Goal: Task Accomplishment & Management: Manage account settings

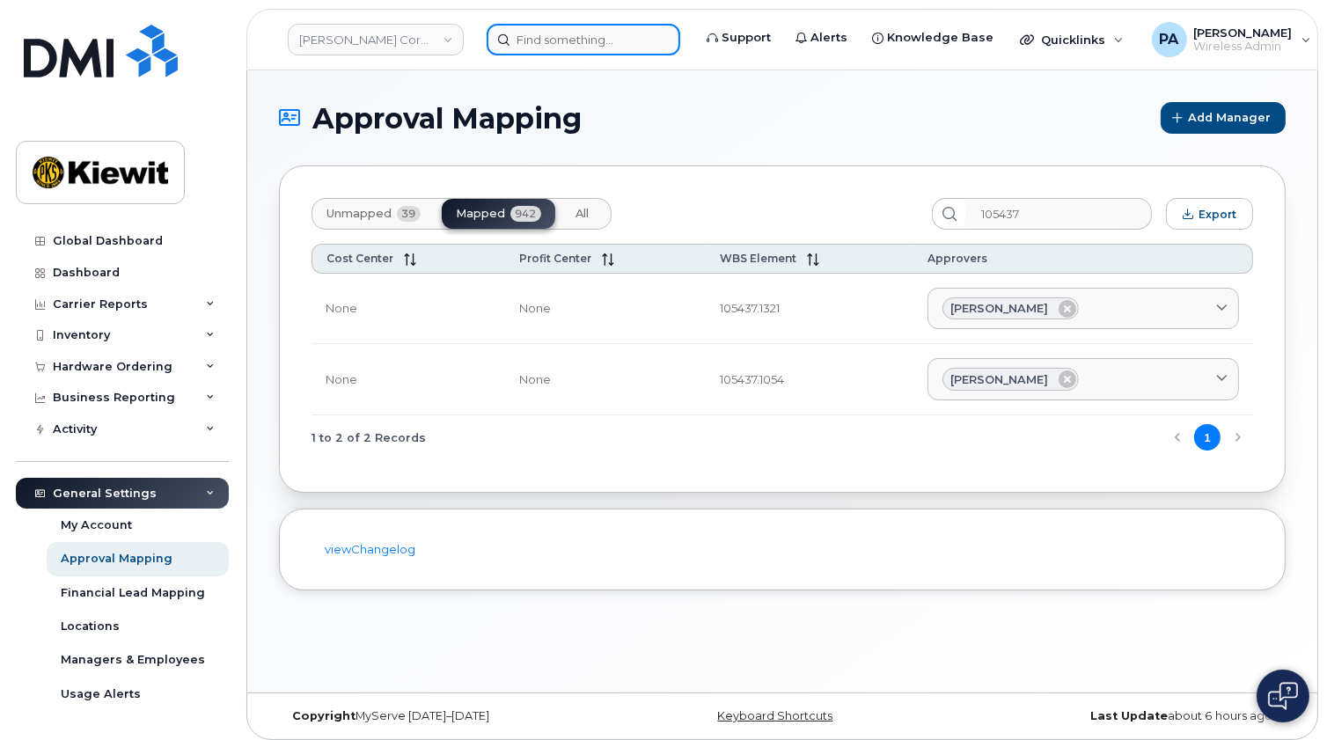
scroll to position [127, 0]
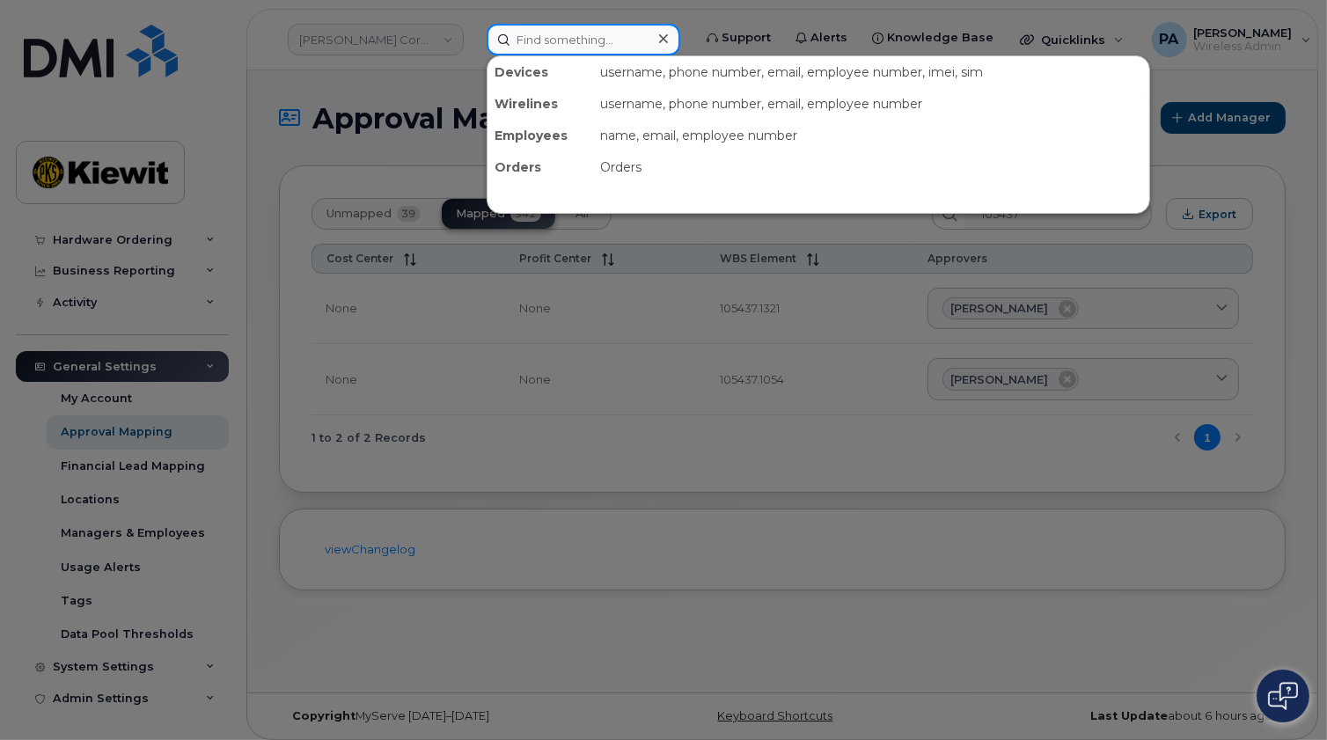
click at [521, 48] on input at bounding box center [584, 40] width 194 height 32
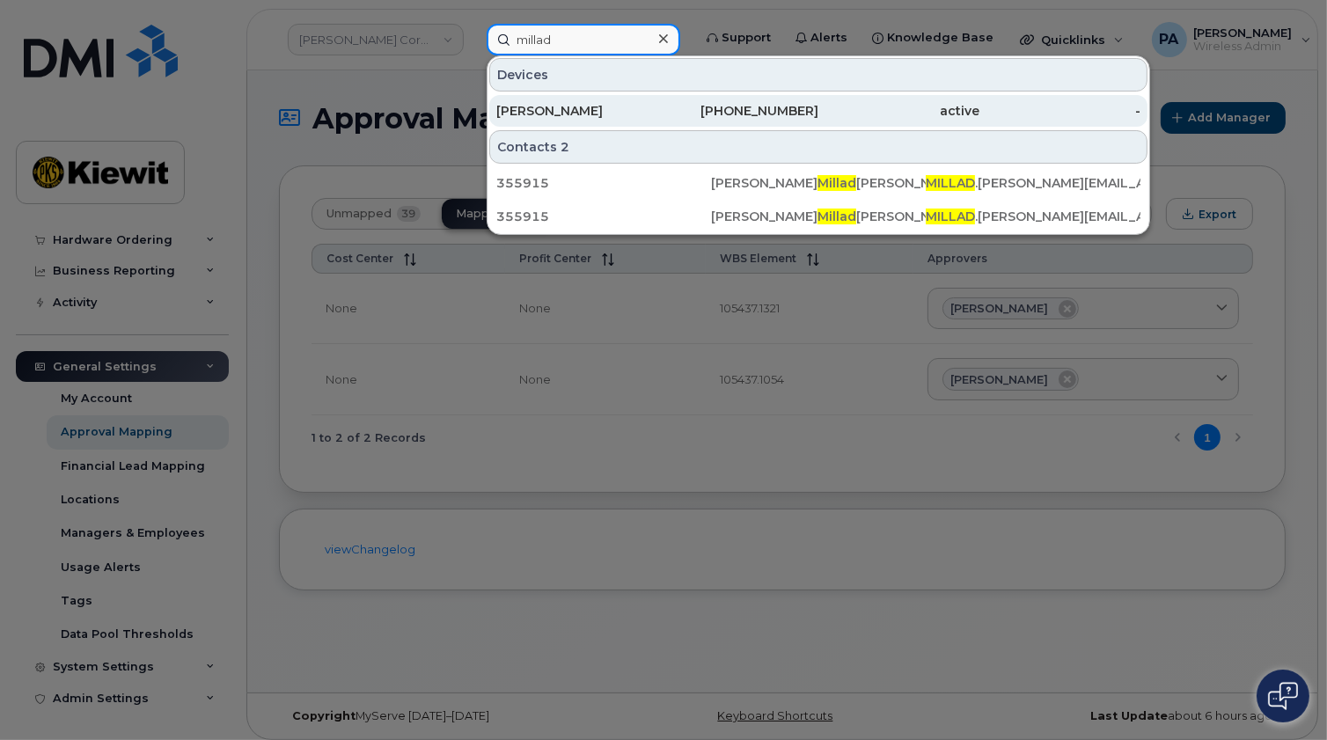
type input "millad"
click at [576, 106] on div "[PERSON_NAME]" at bounding box center [576, 111] width 161 height 18
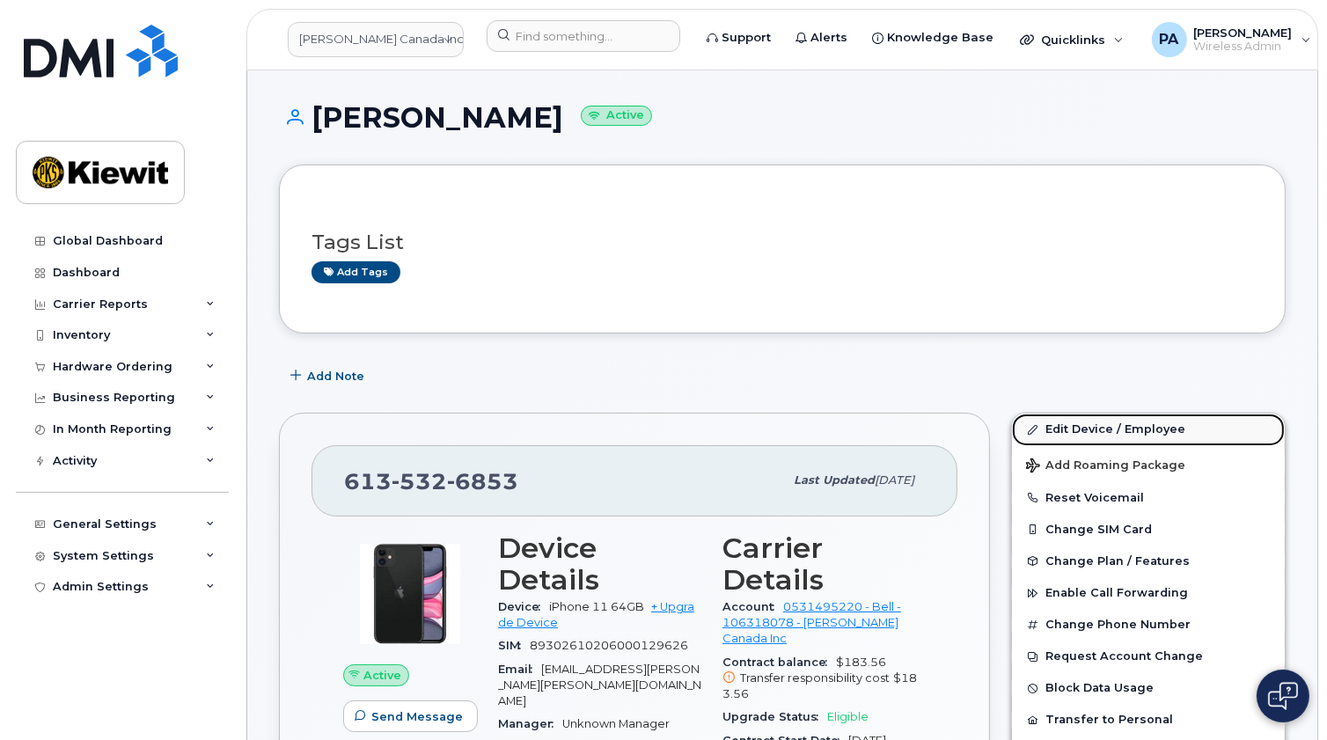
click at [1102, 423] on link "Edit Device / Employee" at bounding box center [1148, 430] width 273 height 32
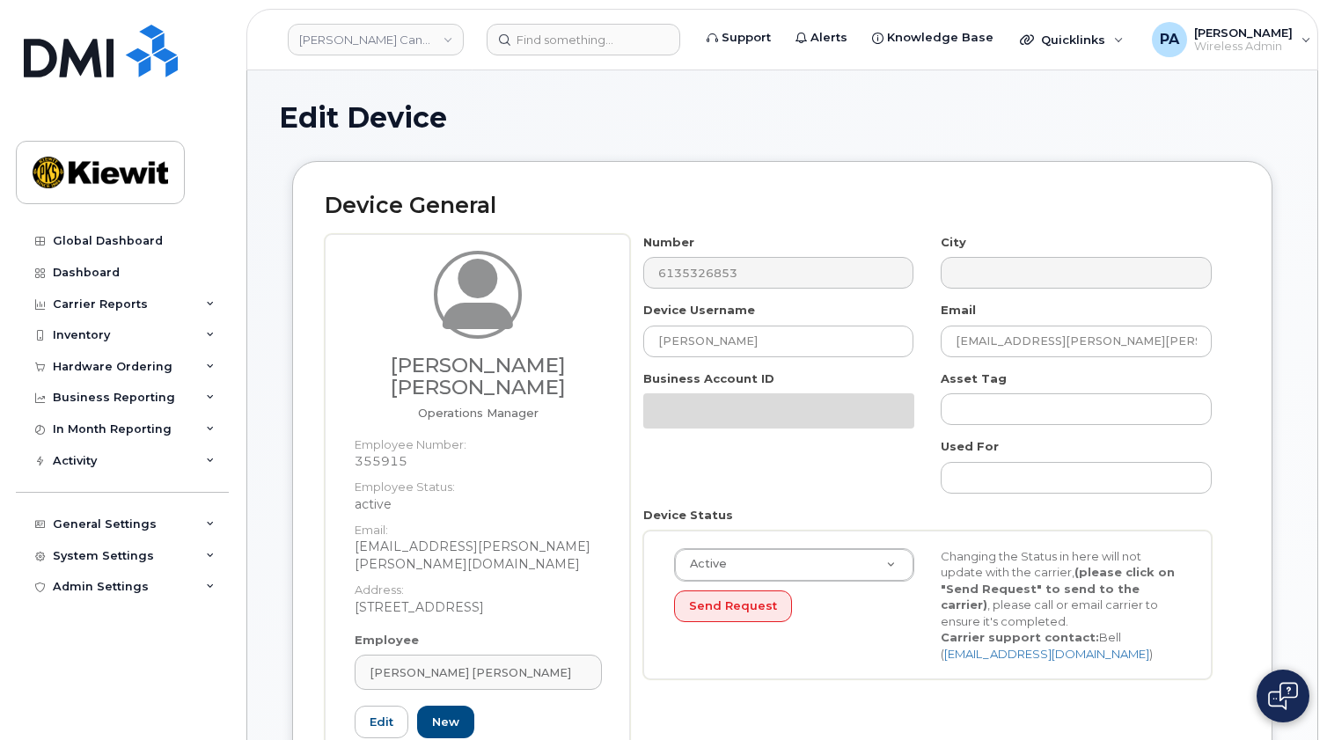
select select "14059"
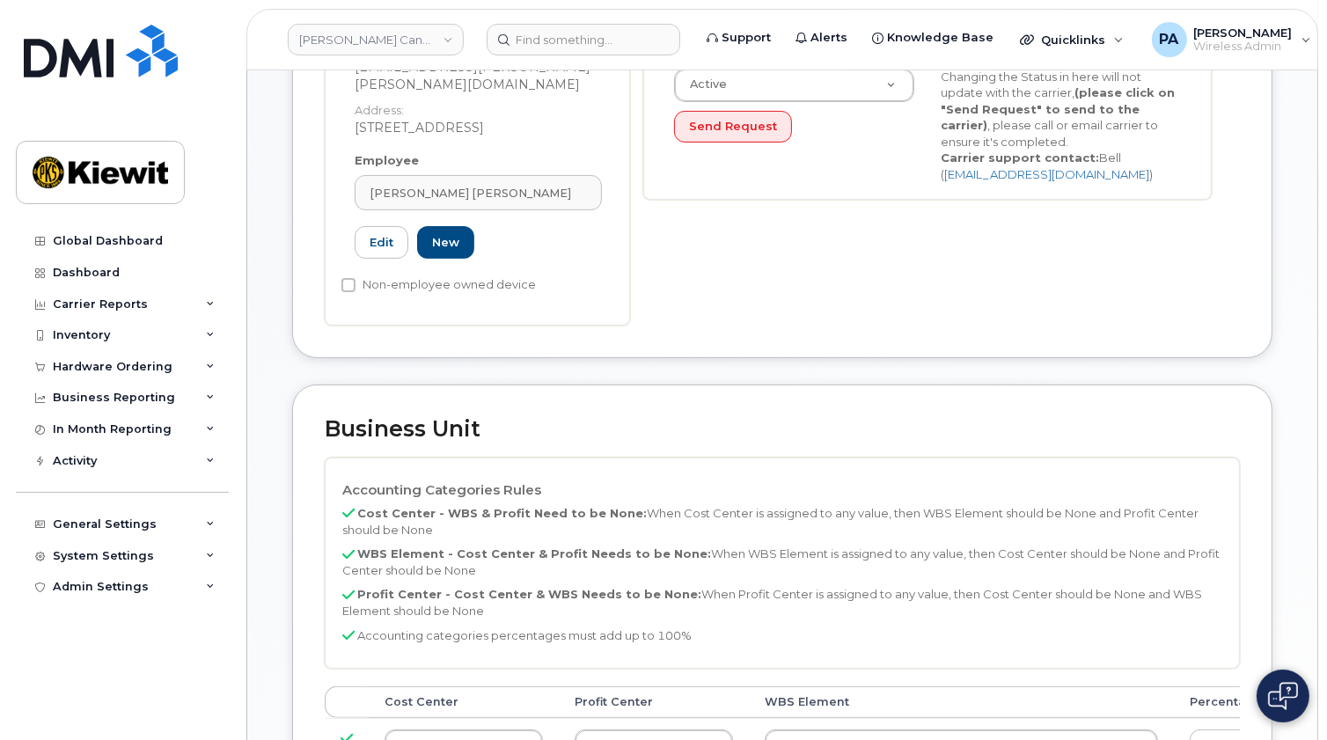
scroll to position [800, 0]
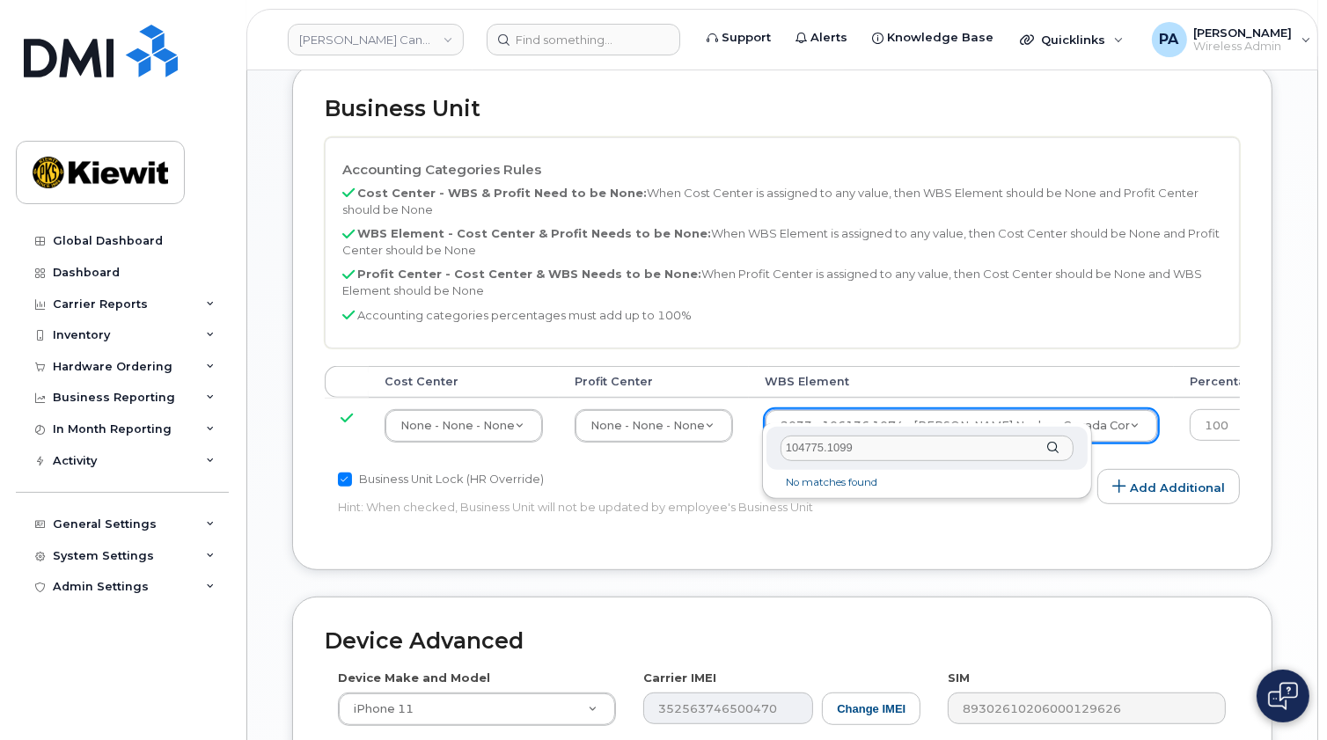
type input "104775.1099"
